Goal: Task Accomplishment & Management: Use online tool/utility

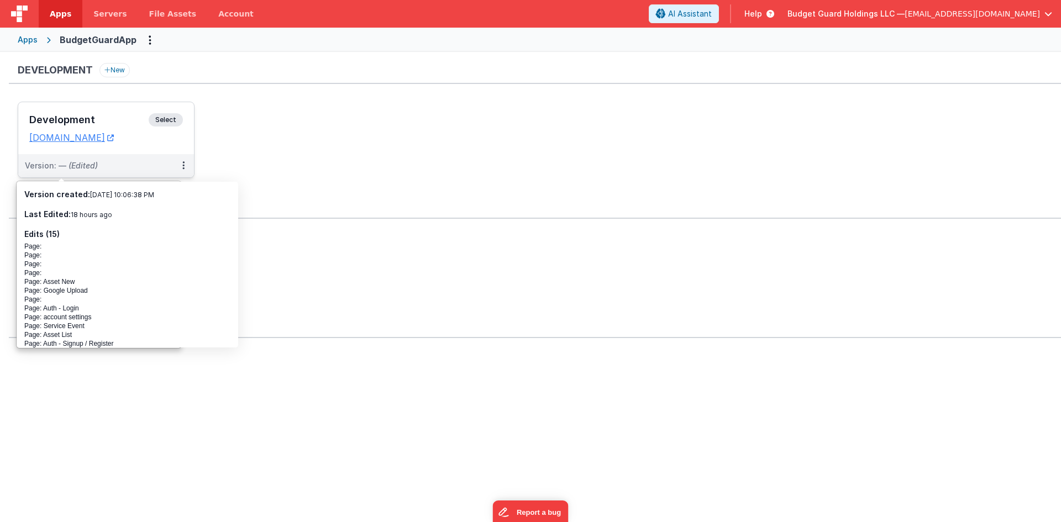
click at [107, 113] on div "Development Select" at bounding box center [106, 122] width 154 height 19
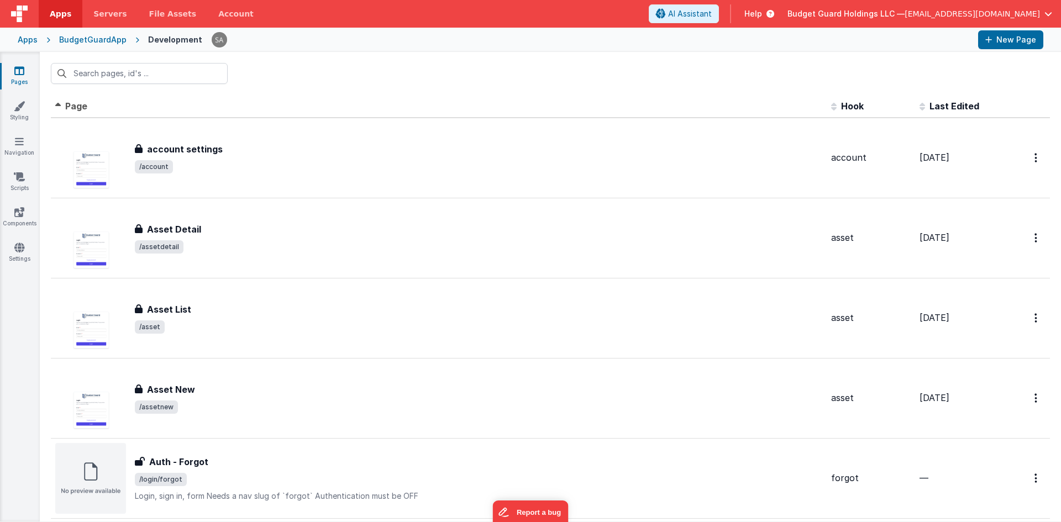
click at [303, 67] on div at bounding box center [551, 73] width 1022 height 43
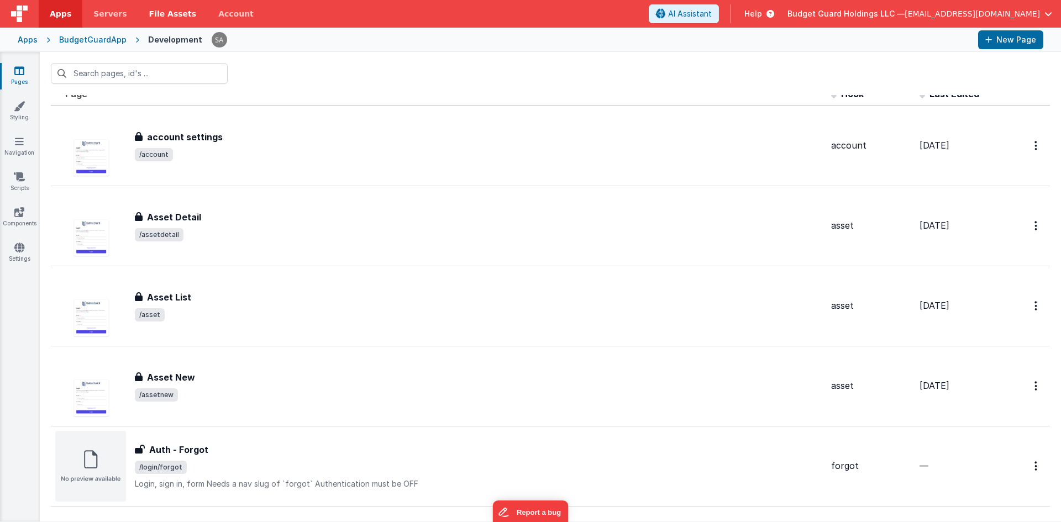
scroll to position [55, 0]
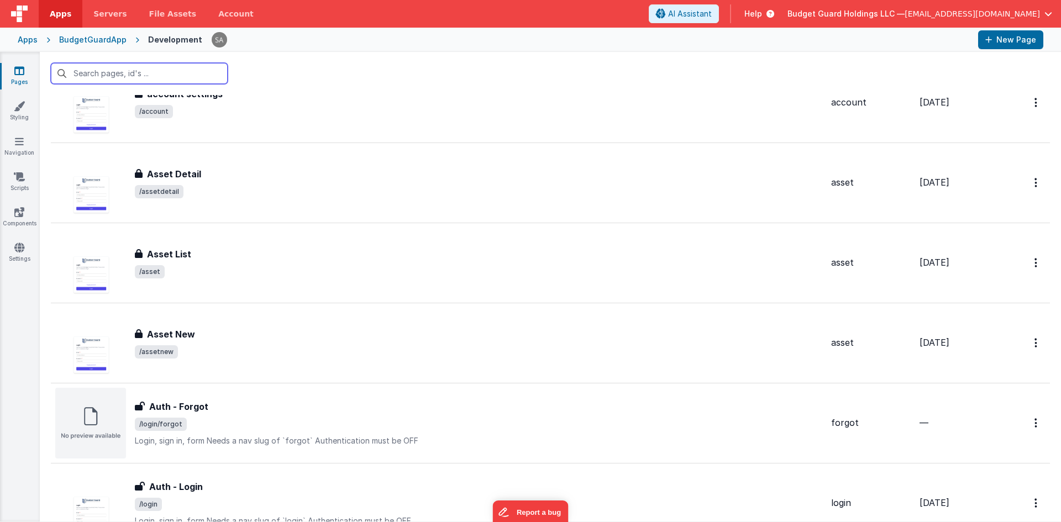
click at [112, 82] on input "text" at bounding box center [139, 73] width 177 height 21
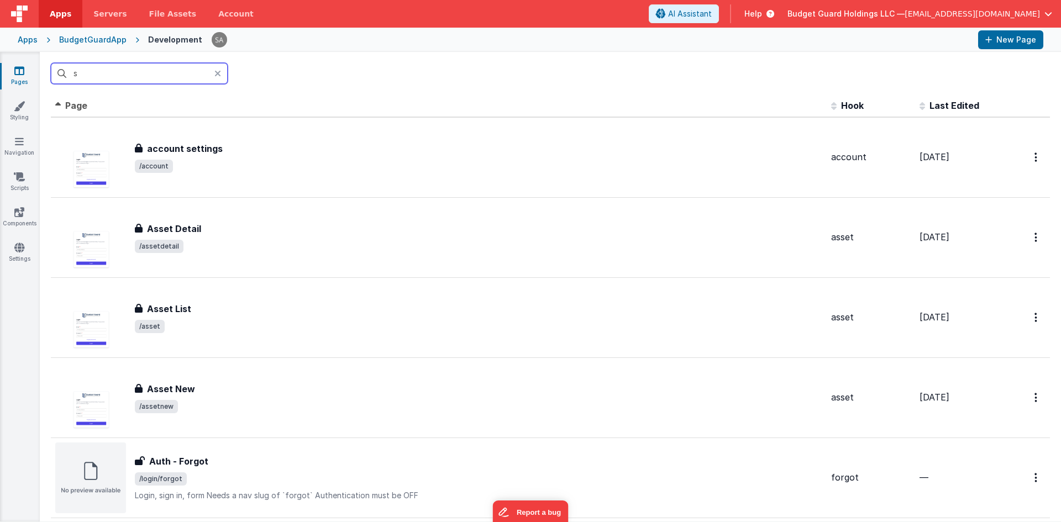
scroll to position [0, 0]
drag, startPoint x: 112, startPoint y: 82, endPoint x: 69, endPoint y: 78, distance: 43.3
click at [69, 78] on input "s" at bounding box center [139, 73] width 177 height 21
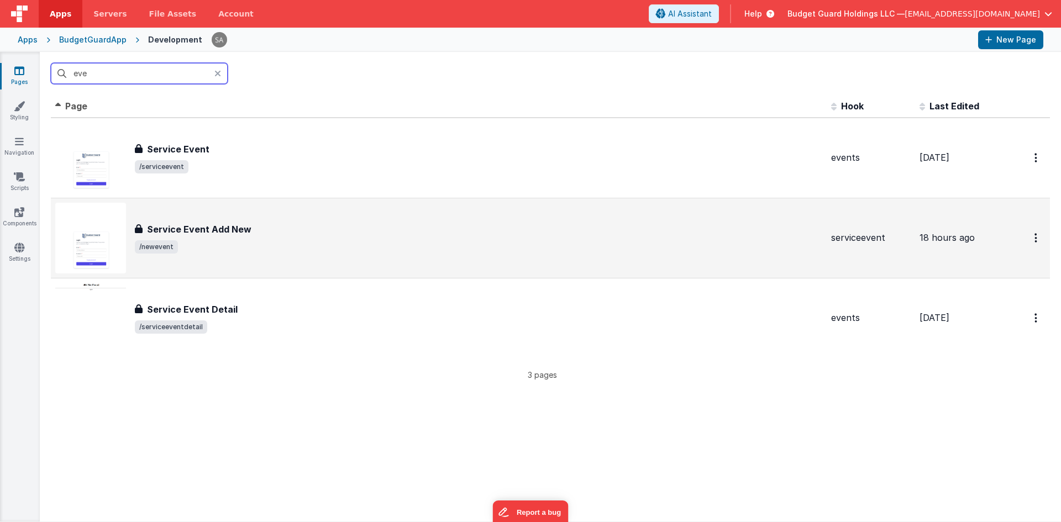
type input "eve"
click at [222, 230] on h3 "Service Event Add New" at bounding box center [199, 229] width 104 height 13
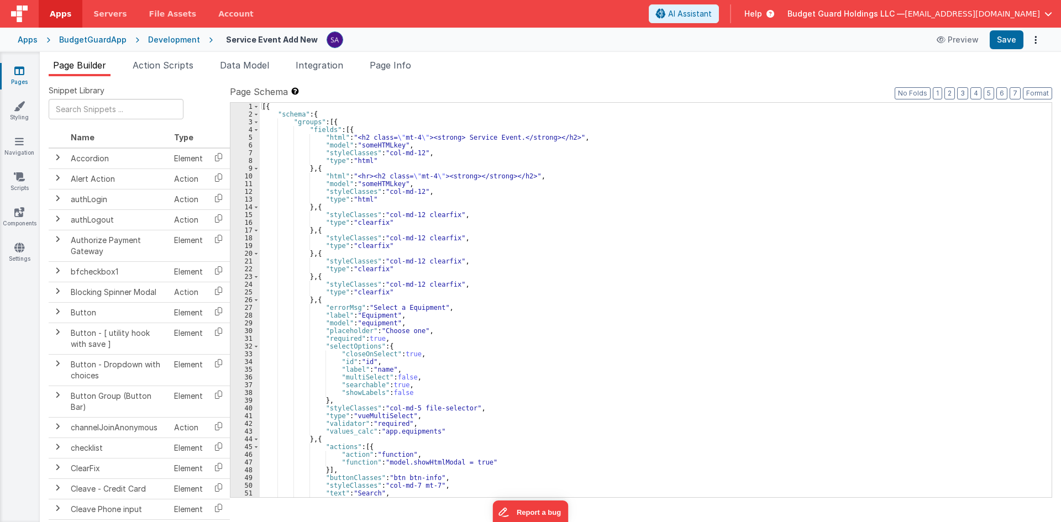
click at [474, 295] on div "[{ "schema" : { "groups" : [{ "fields" : [{ "html" : "<h2 class= \" mt-4 \" ><s…" at bounding box center [652, 308] width 784 height 410
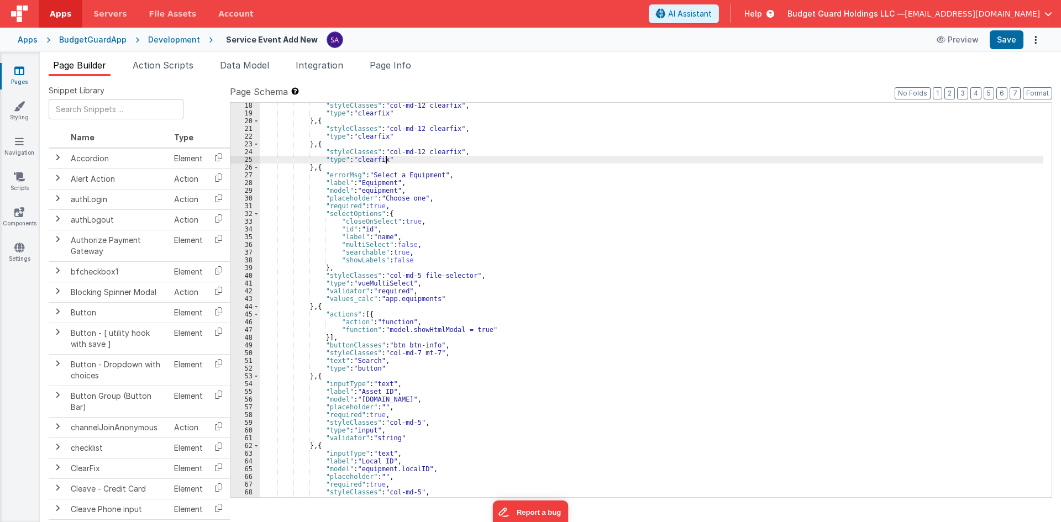
scroll to position [133, 0]
click at [321, 169] on div ""styleClasses" : "col-md-12 clearfix" , "type" : "clearfix" } , { "styleClasses…" at bounding box center [652, 307] width 784 height 410
click at [1041, 41] on button "Options" at bounding box center [1035, 39] width 15 height 15
click at [1010, 68] on link "Duplicate" at bounding box center [994, 62] width 97 height 21
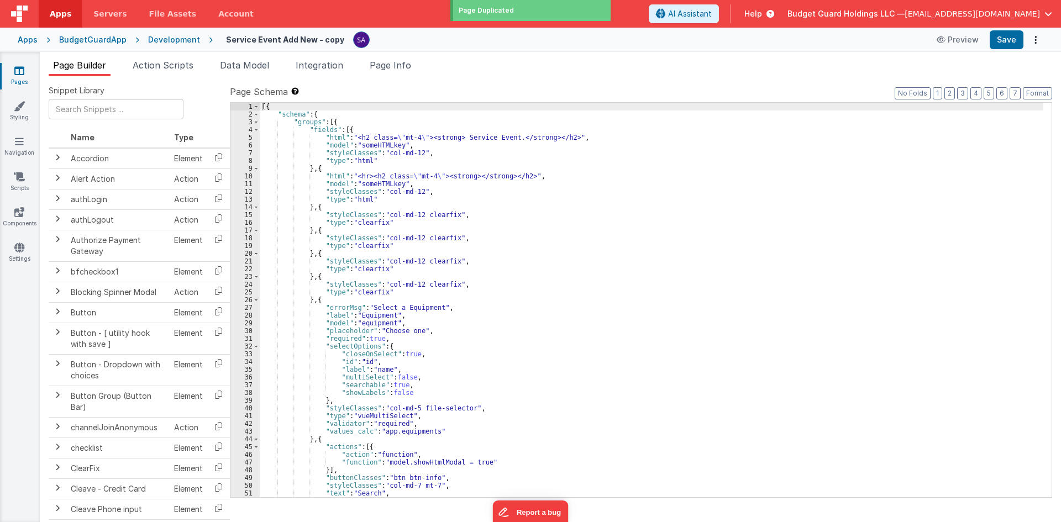
click at [318, 42] on h4 "Service Event Add New - copy" at bounding box center [285, 39] width 118 height 8
click at [541, 61] on ul "Page Builder Action Scripts Data Model Integration Page Info" at bounding box center [551, 68] width 1022 height 18
click at [30, 73] on link "Pages" at bounding box center [19, 76] width 40 height 22
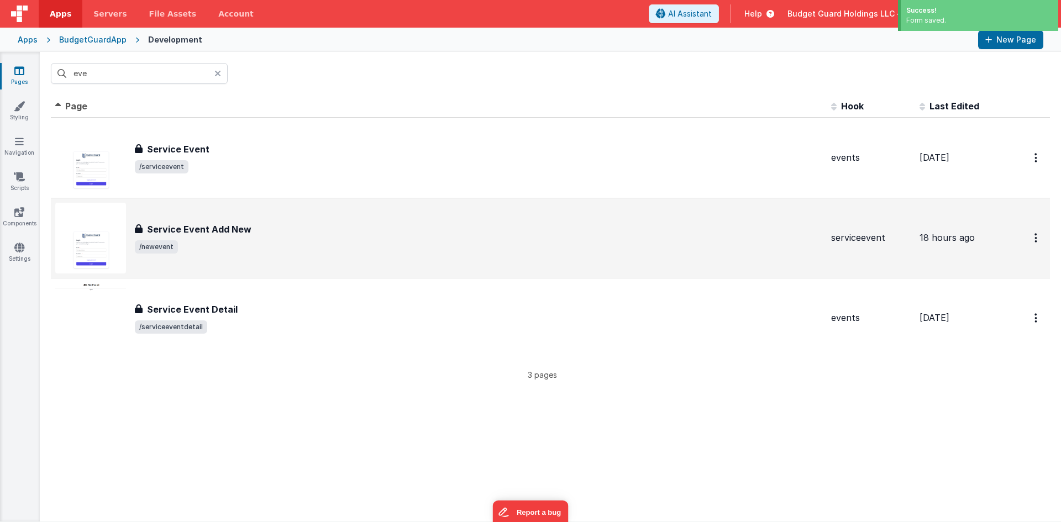
click at [188, 240] on span "/newevent" at bounding box center [479, 246] width 688 height 13
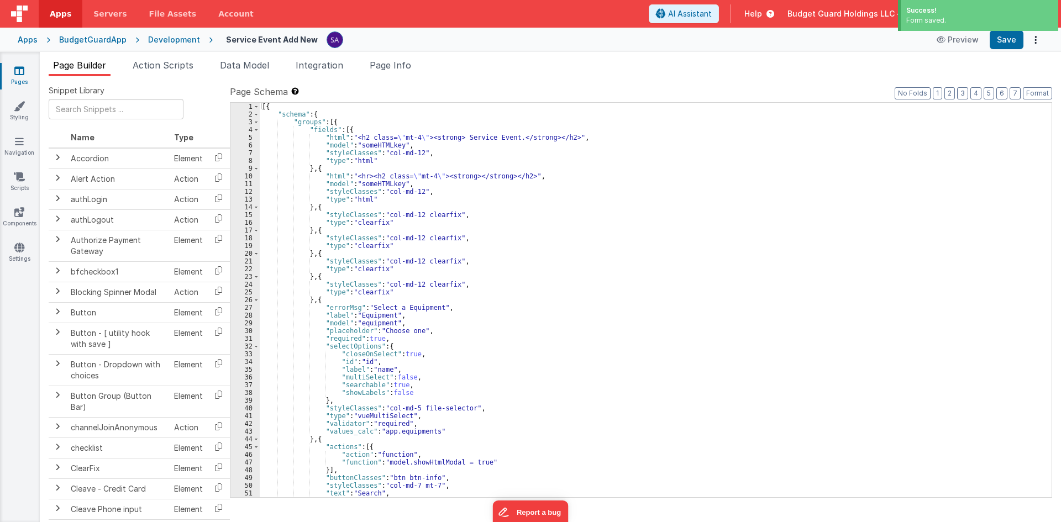
click at [501, 219] on div "[{ "schema" : { "groups" : [{ "fields" : [{ "html" : "<h2 class= \" mt-4 \" ><s…" at bounding box center [652, 308] width 784 height 410
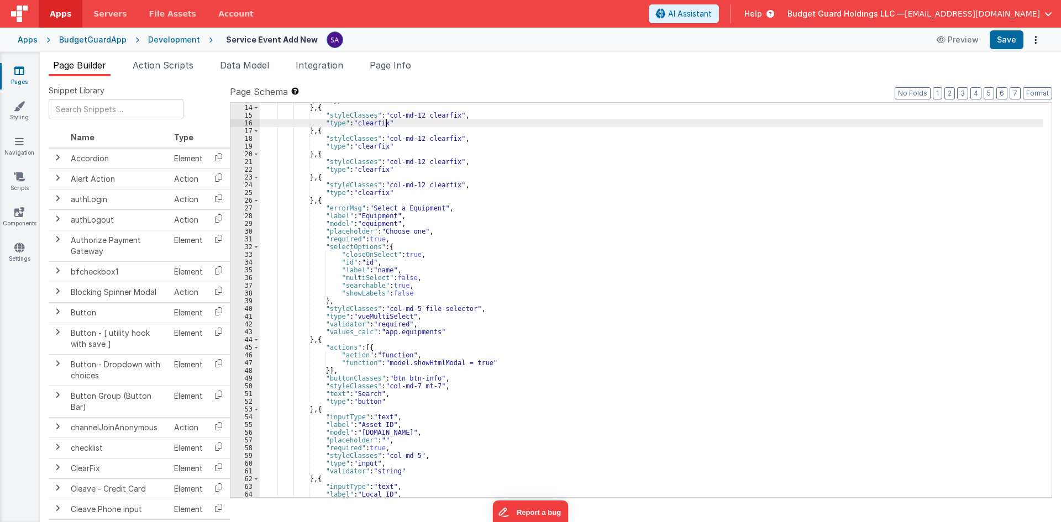
scroll to position [133, 0]
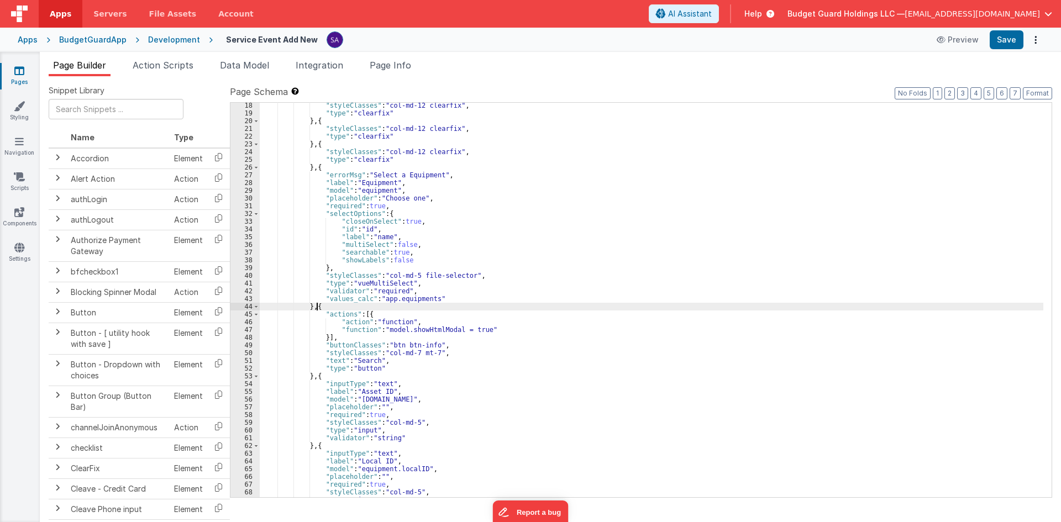
drag, startPoint x: 316, startPoint y: 306, endPoint x: 326, endPoint y: 310, distance: 10.5
click at [326, 310] on div ""styleClasses" : "col-md-12 clearfix" , "type" : "clearfix" } , { "styleClasses…" at bounding box center [652, 307] width 784 height 410
click at [323, 392] on div ""styleClasses" : "col-md-12 clearfix" , "type" : "clearfix" } , { "styleClasses…" at bounding box center [652, 307] width 784 height 410
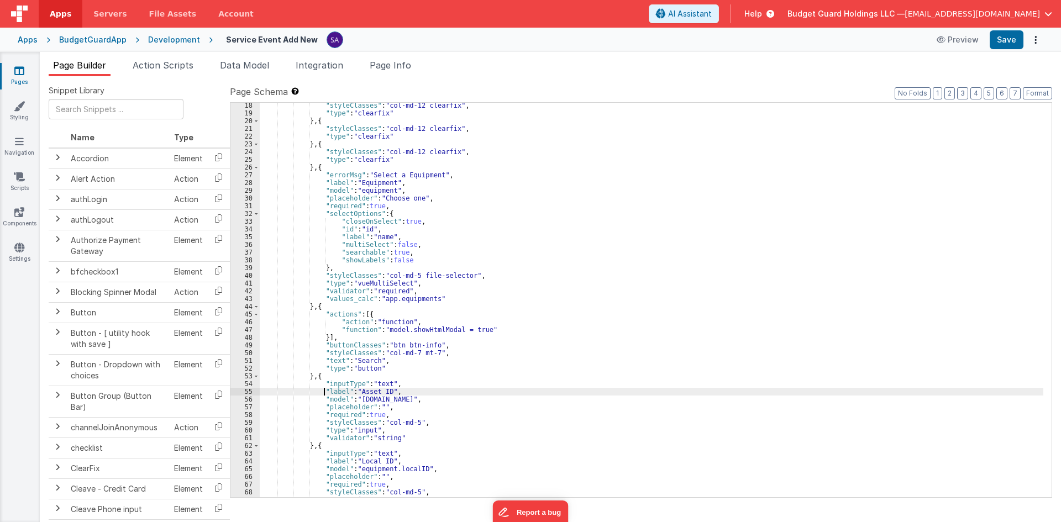
click at [313, 371] on div ""styleClasses" : "col-md-12 clearfix" , "type" : "clearfix" } , { "styleClasses…" at bounding box center [652, 307] width 784 height 410
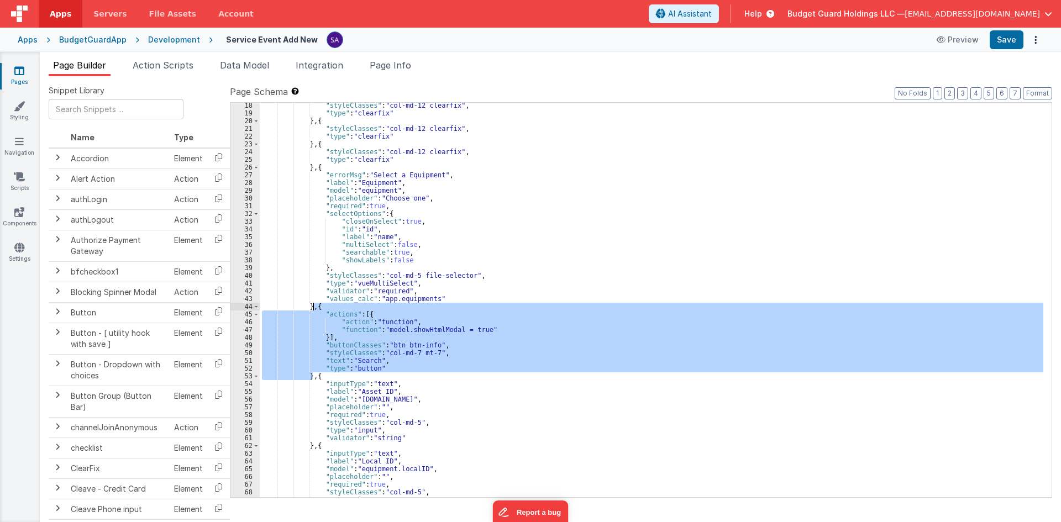
drag, startPoint x: 313, startPoint y: 376, endPoint x: 313, endPoint y: 310, distance: 65.8
click at [313, 310] on div ""styleClasses" : "col-md-12 clearfix" , "type" : "clearfix" } , { "styleClasses…" at bounding box center [652, 307] width 784 height 410
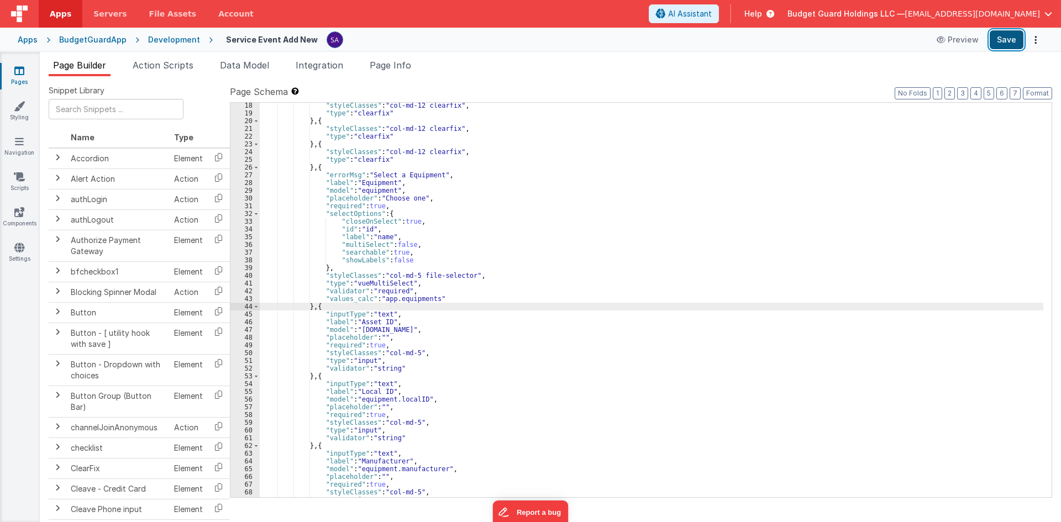
click at [997, 39] on button "Save" at bounding box center [1007, 39] width 34 height 19
